Goal: Find specific page/section: Find specific page/section

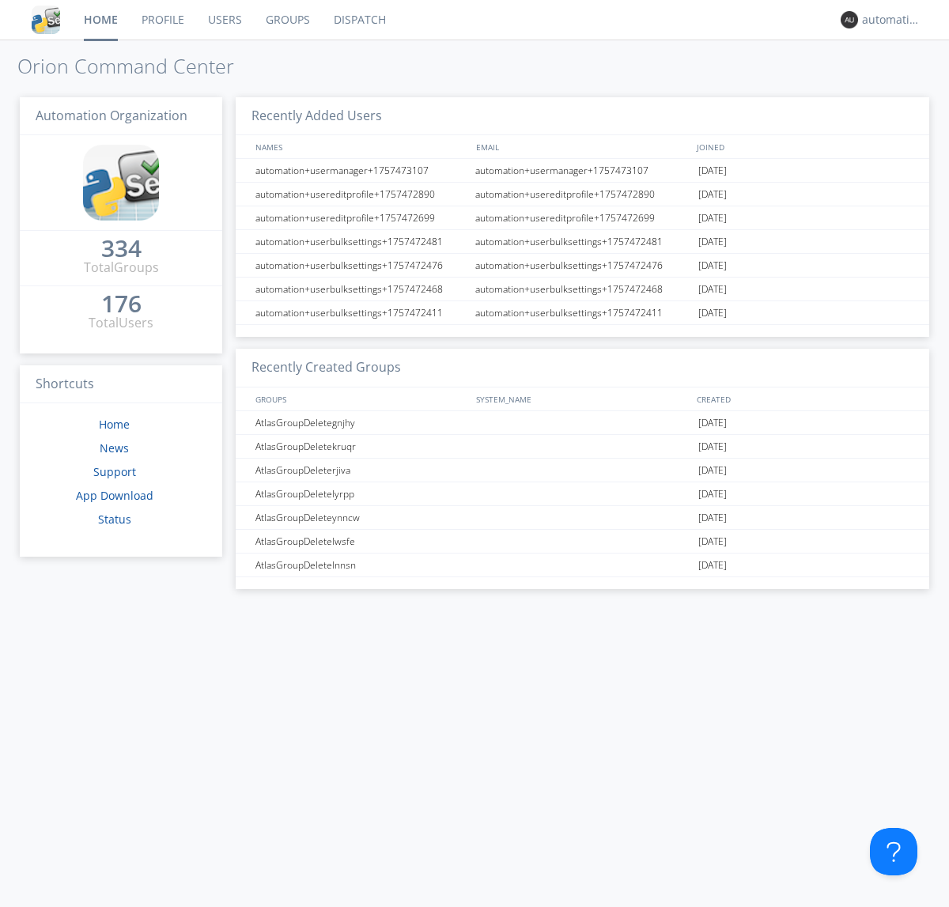
click at [358, 20] on link "Dispatch" at bounding box center [360, 20] width 76 height 40
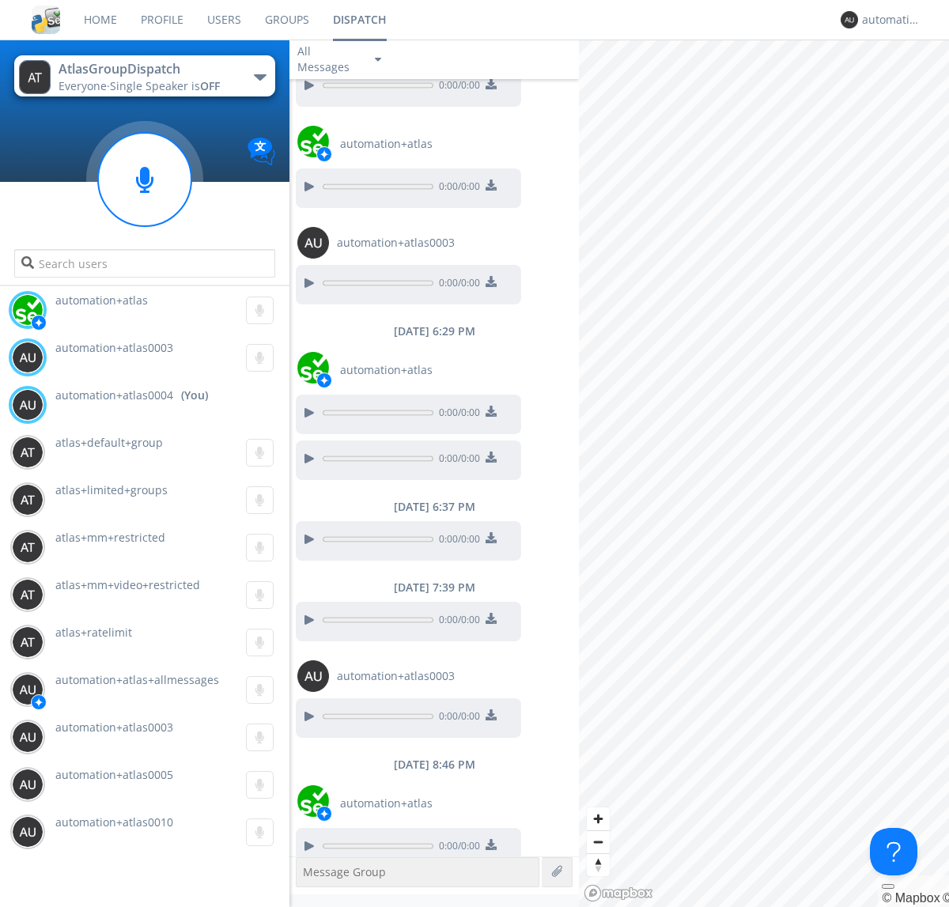
scroll to position [306, 0]
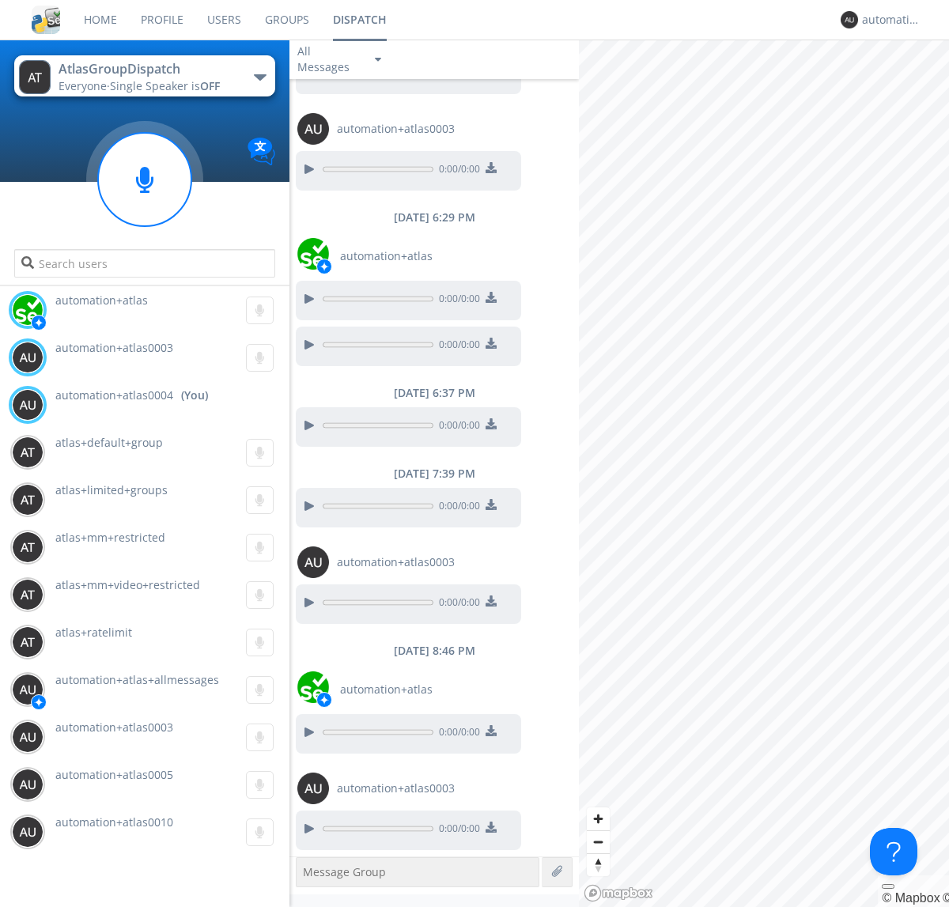
click at [259, 77] on div "button" at bounding box center [260, 77] width 13 height 6
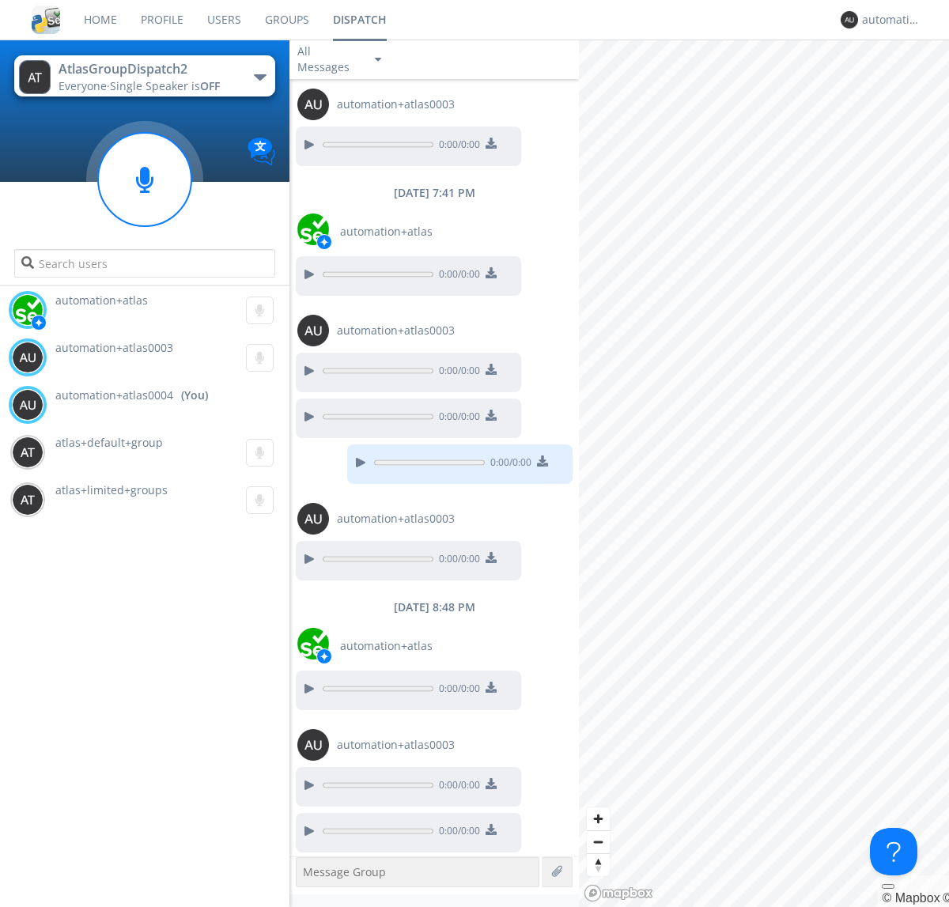
scroll to position [323, 0]
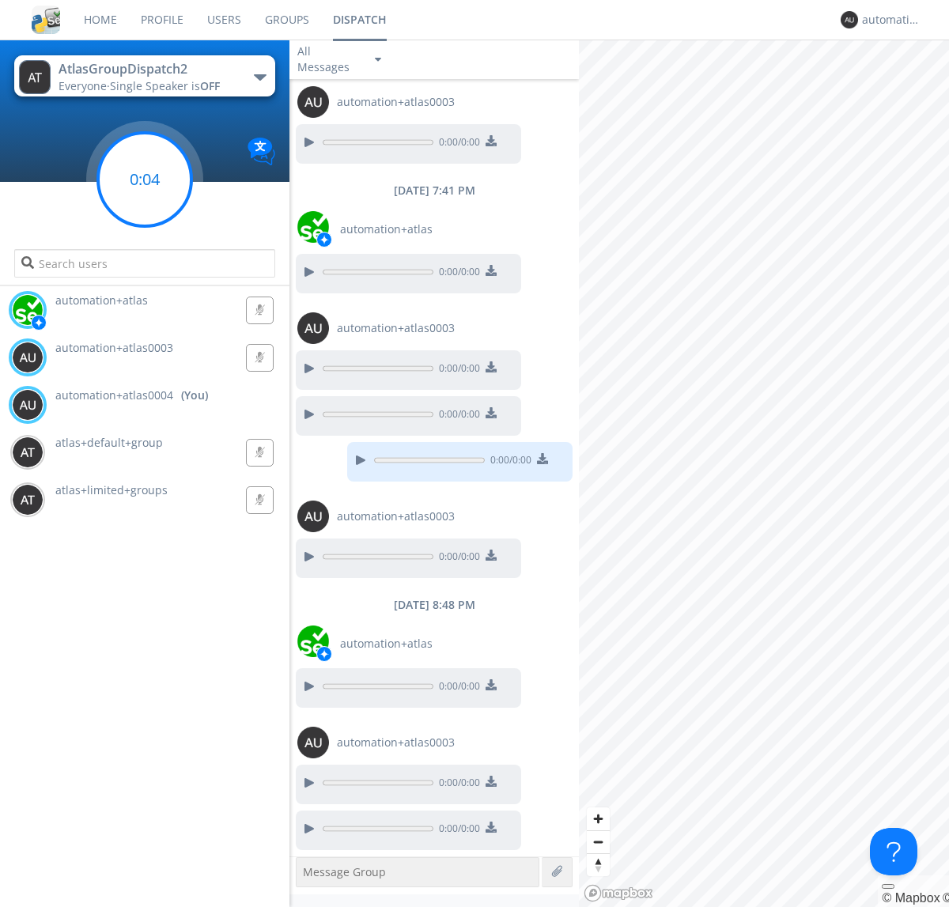
click at [145, 180] on g at bounding box center [144, 179] width 93 height 93
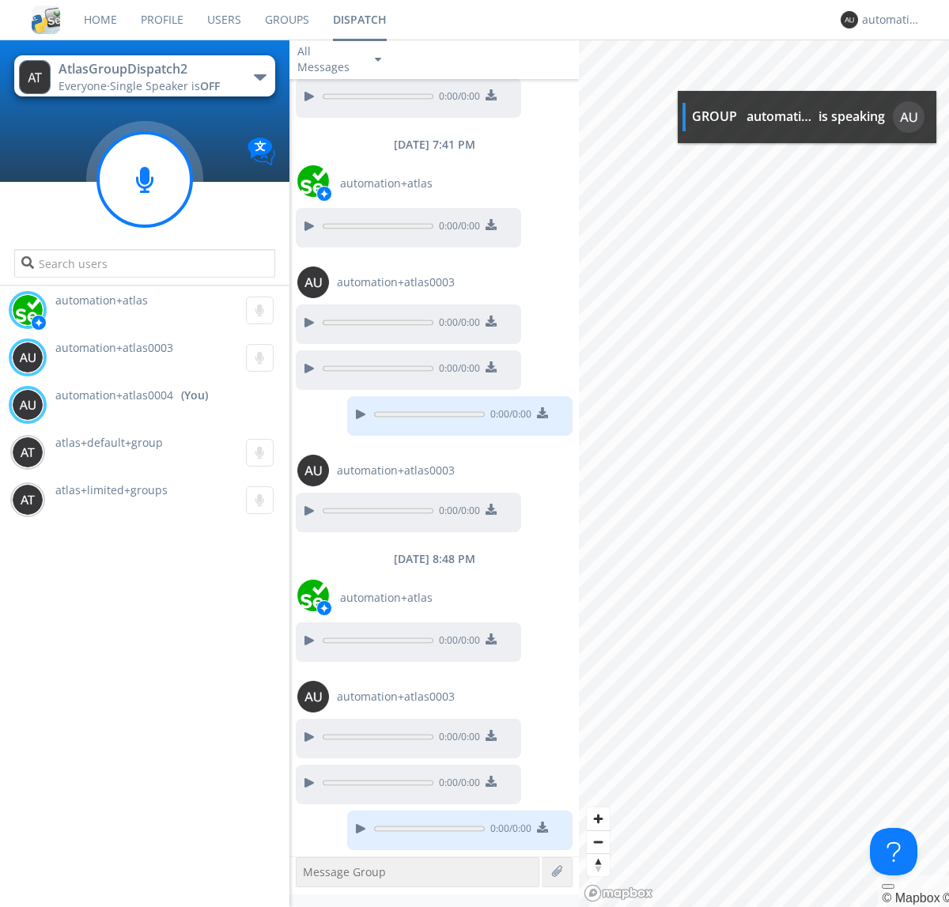
scroll to position [466, 0]
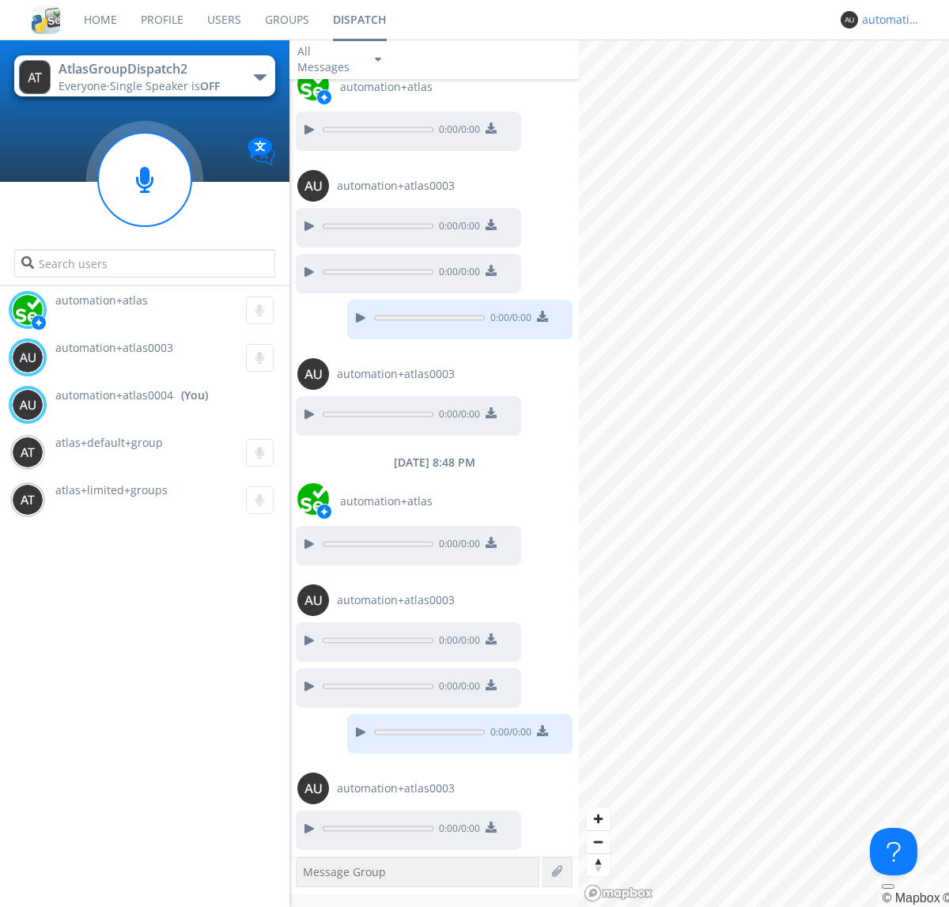
click at [887, 20] on div "automation+atlas0004" at bounding box center [891, 20] width 59 height 16
